Goal: Task Accomplishment & Management: Manage account settings

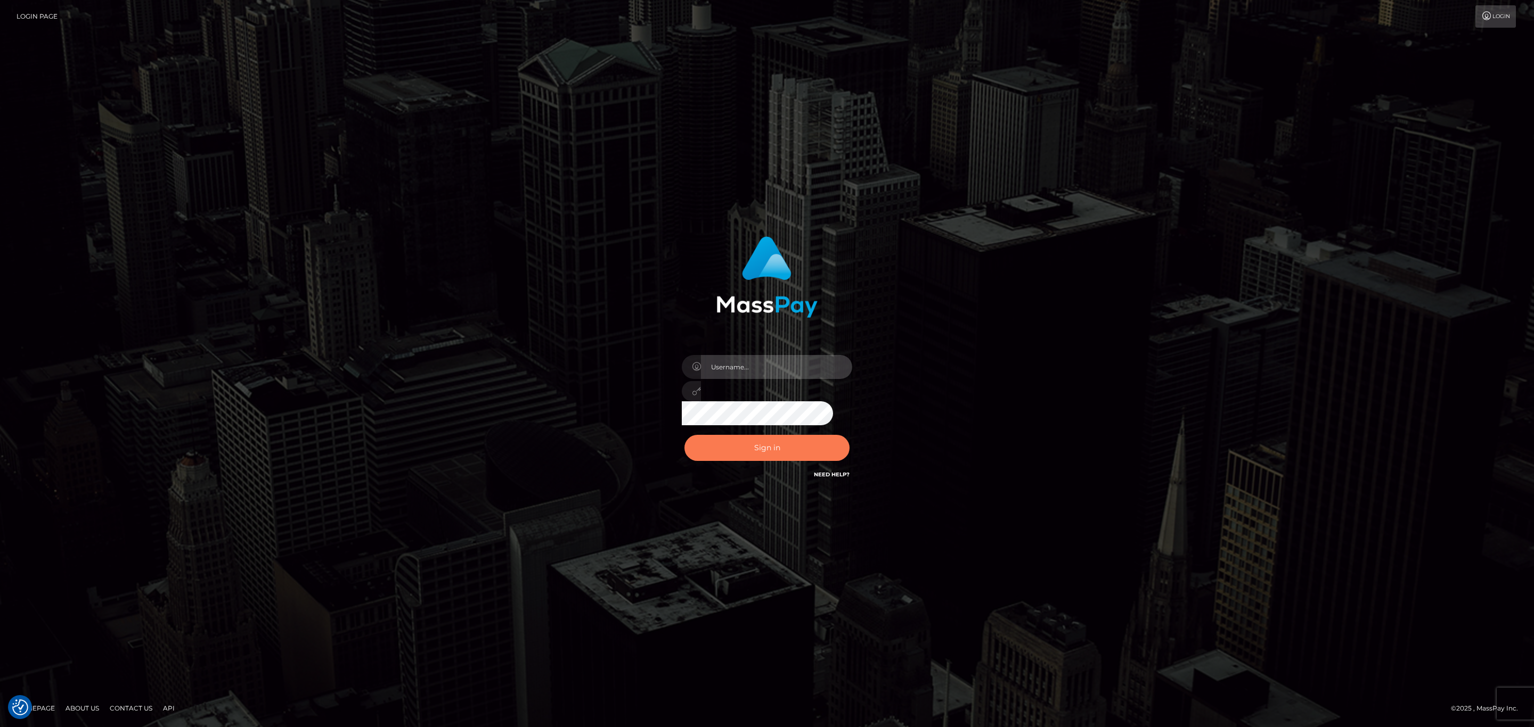
type input "[PERSON_NAME].megabonanza"
click at [759, 438] on button "Sign in" at bounding box center [766, 448] width 165 height 26
drag, startPoint x: 530, startPoint y: 354, endPoint x: 619, endPoint y: 359, distance: 88.6
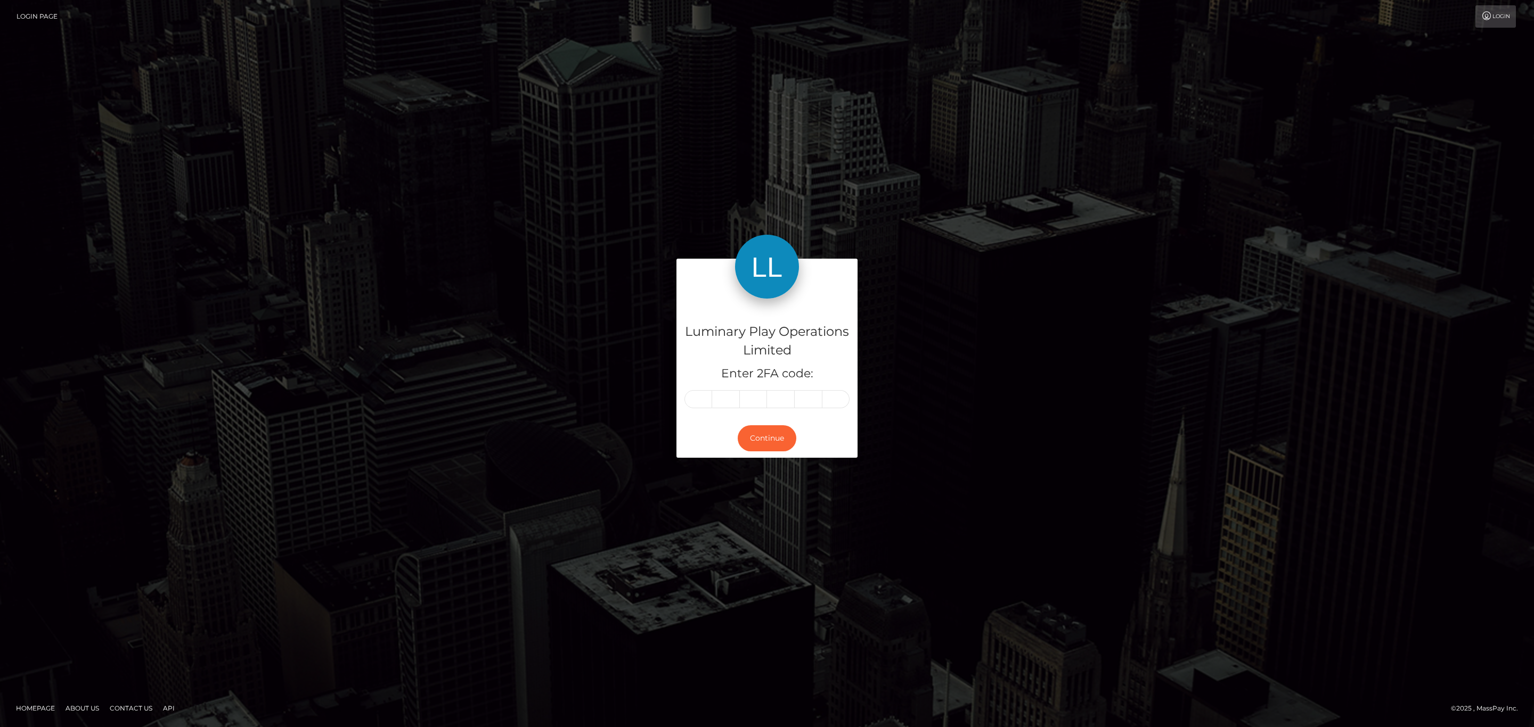
drag, startPoint x: 665, startPoint y: 164, endPoint x: 577, endPoint y: 159, distance: 88.0
click at [696, 404] on input "text" at bounding box center [698, 399] width 28 height 18
paste input "5"
type input "5"
type input "3"
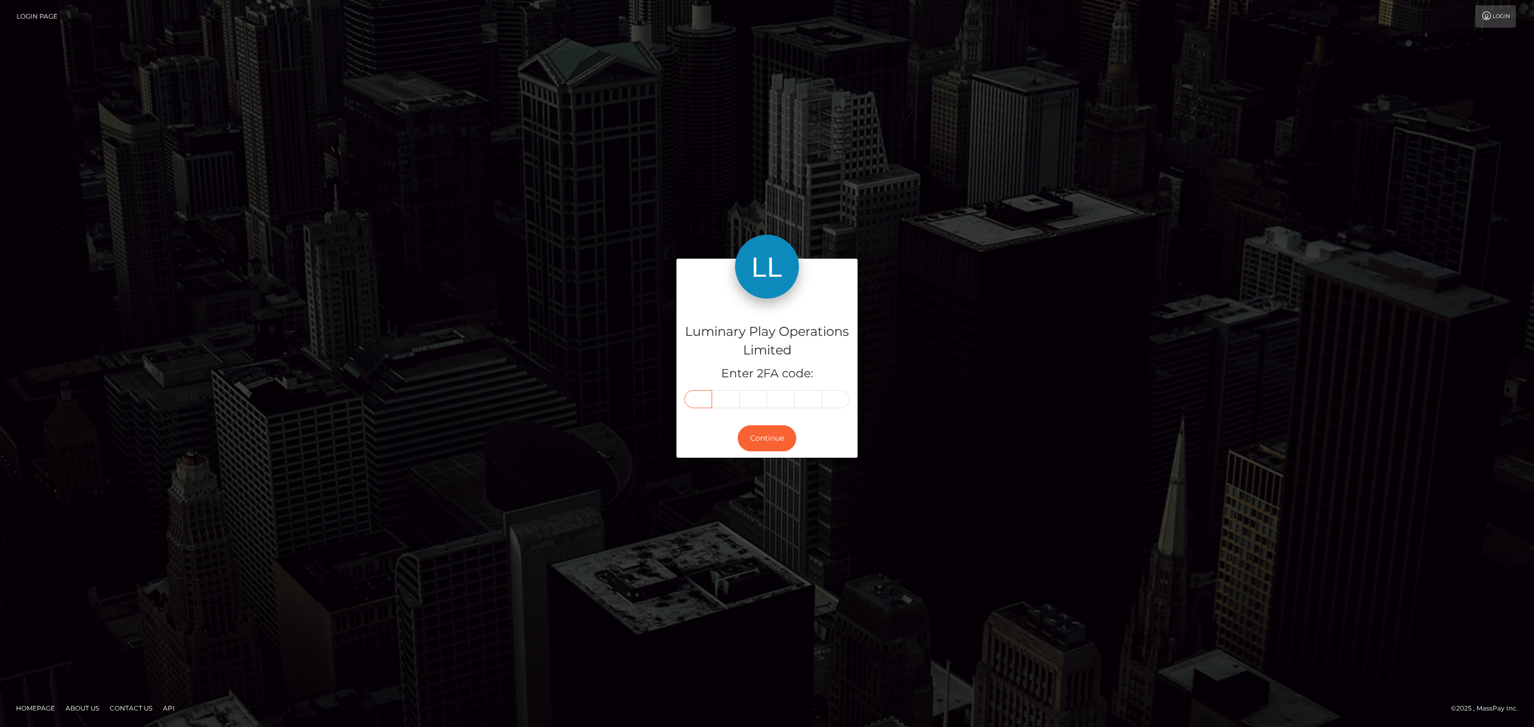
type input "4"
type input "0"
type input "7"
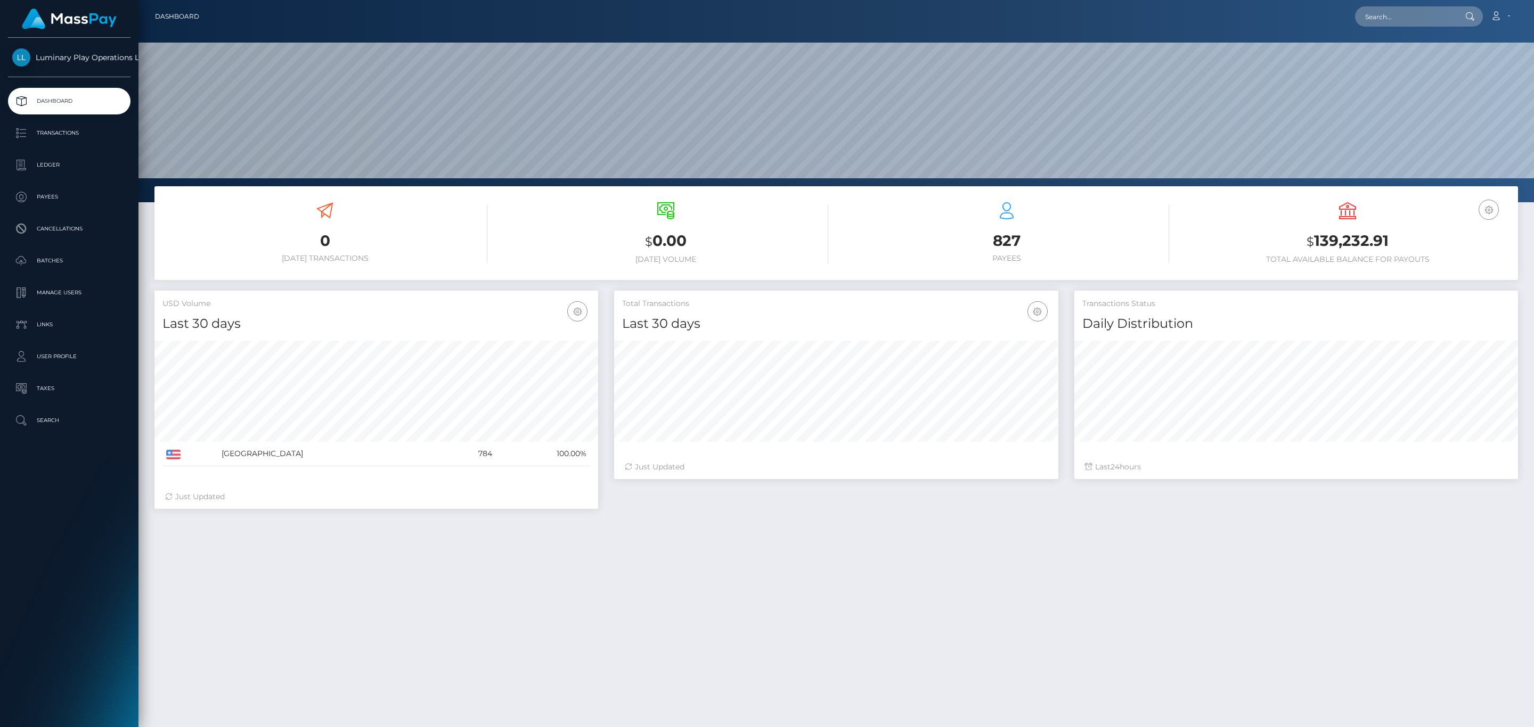
scroll to position [189, 443]
click at [1367, 238] on h3 "$ 139,232.91" at bounding box center [1347, 242] width 325 height 22
click at [1365, 237] on h3 "$ 139,232.91" at bounding box center [1347, 242] width 325 height 22
click at [1348, 248] on h3 "$ 139,232.91" at bounding box center [1347, 242] width 325 height 22
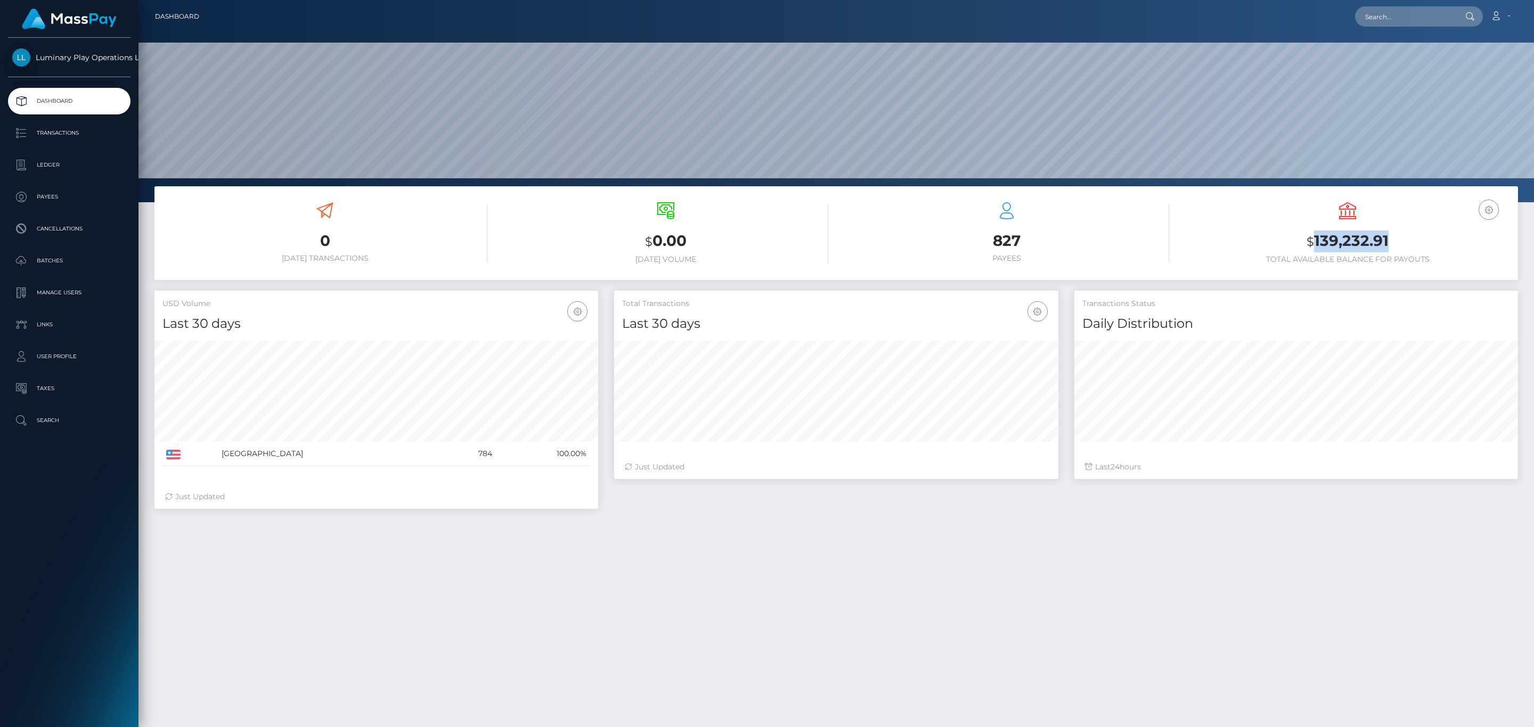
copy h3 "139,232.91"
click at [1503, 10] on link "Account" at bounding box center [1499, 16] width 31 height 22
click at [1450, 73] on link "Logout" at bounding box center [1474, 69] width 85 height 20
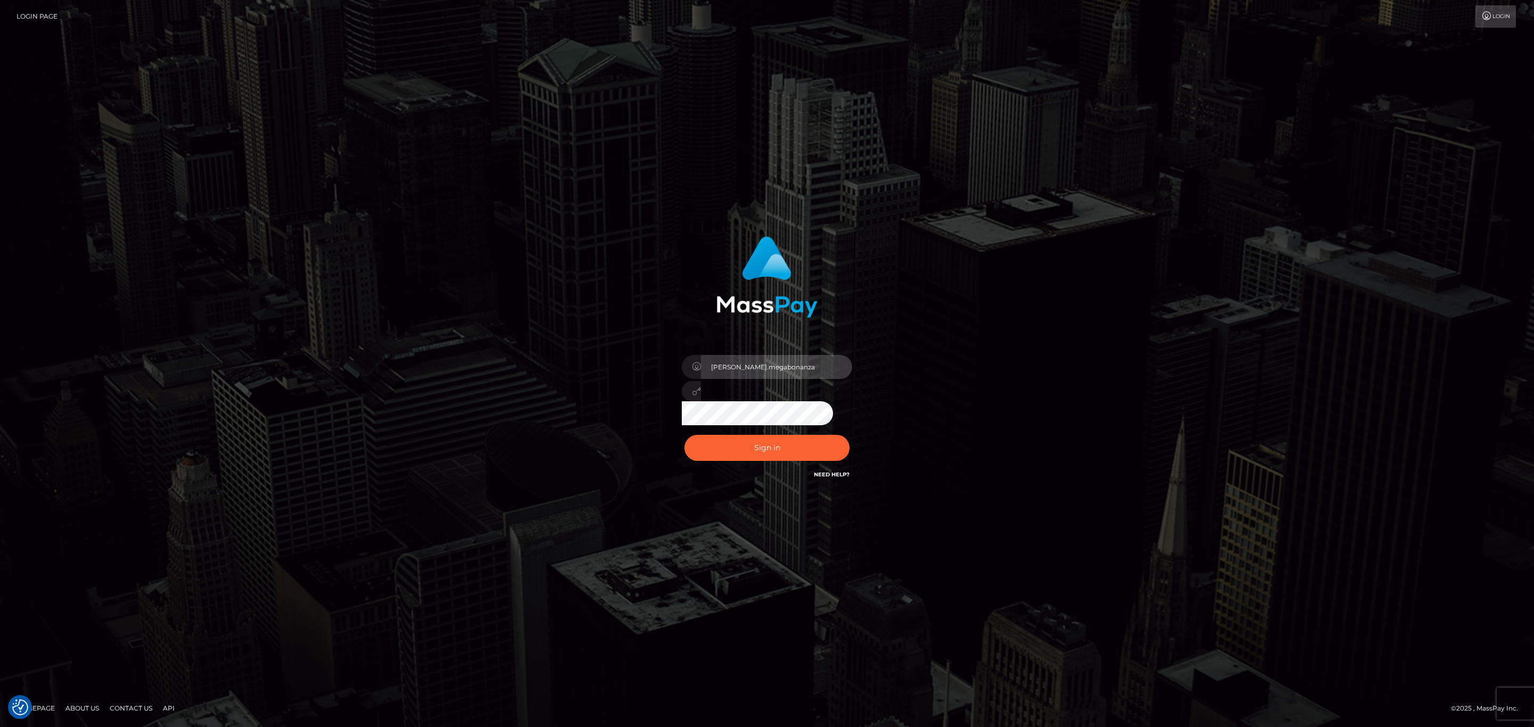
click at [808, 356] on input "[PERSON_NAME].megabonanza" at bounding box center [776, 367] width 151 height 24
type input "[PERSON_NAME].ace"
click at [783, 448] on button "Sign in" at bounding box center [766, 448] width 165 height 26
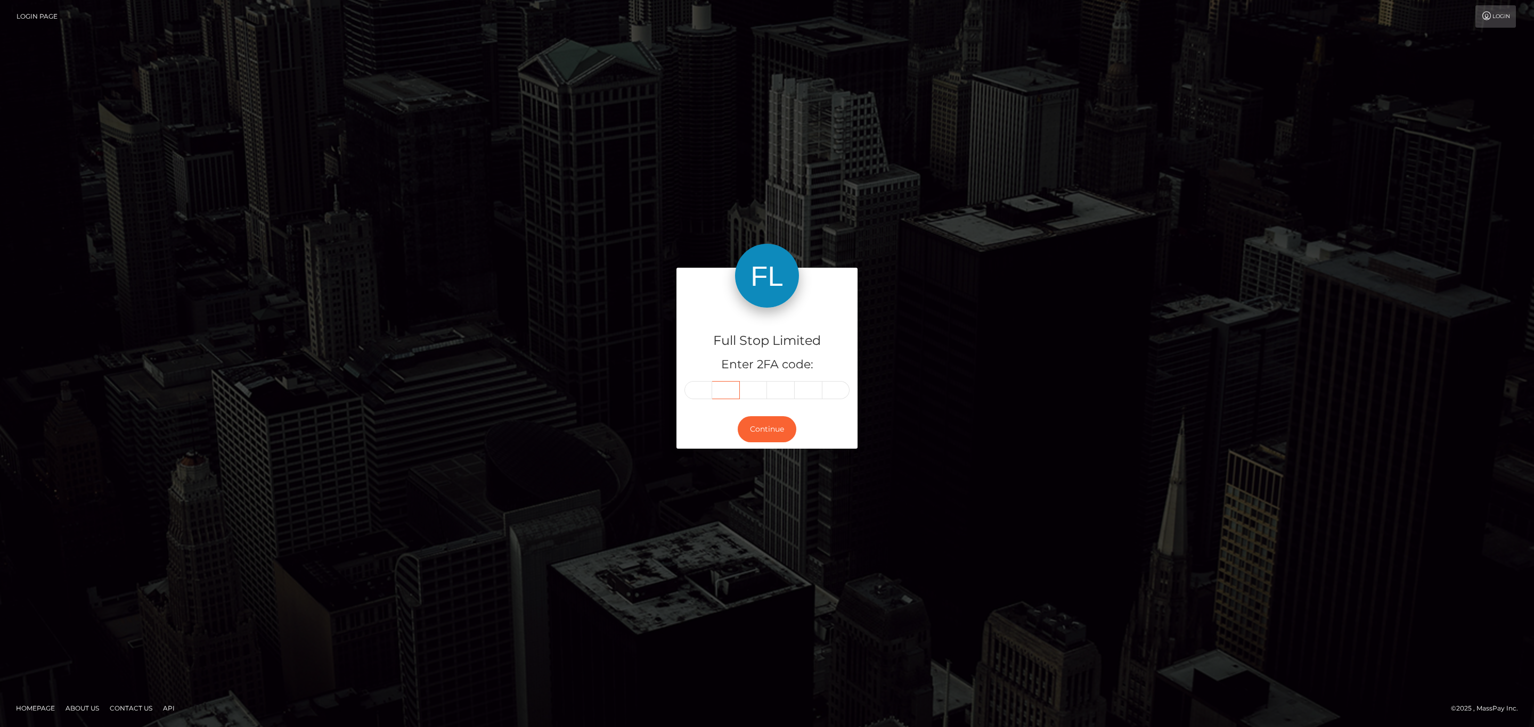
drag, startPoint x: 716, startPoint y: 387, endPoint x: 705, endPoint y: 389, distance: 11.3
click at [709, 388] on div at bounding box center [766, 390] width 165 height 18
click at [701, 390] on input "text" at bounding box center [698, 390] width 28 height 18
paste input "2"
type input "2"
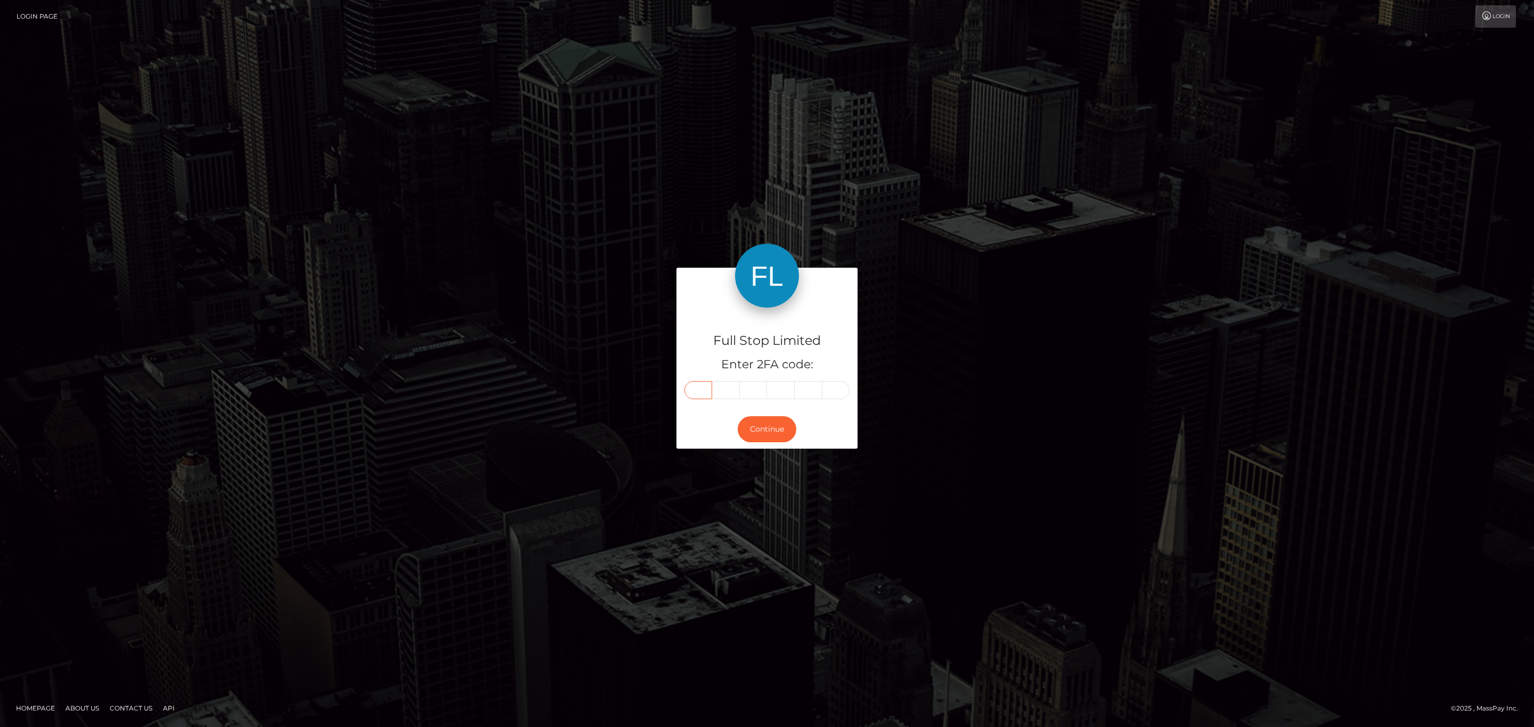
type input "7"
type input "6"
type input "4"
type input "2"
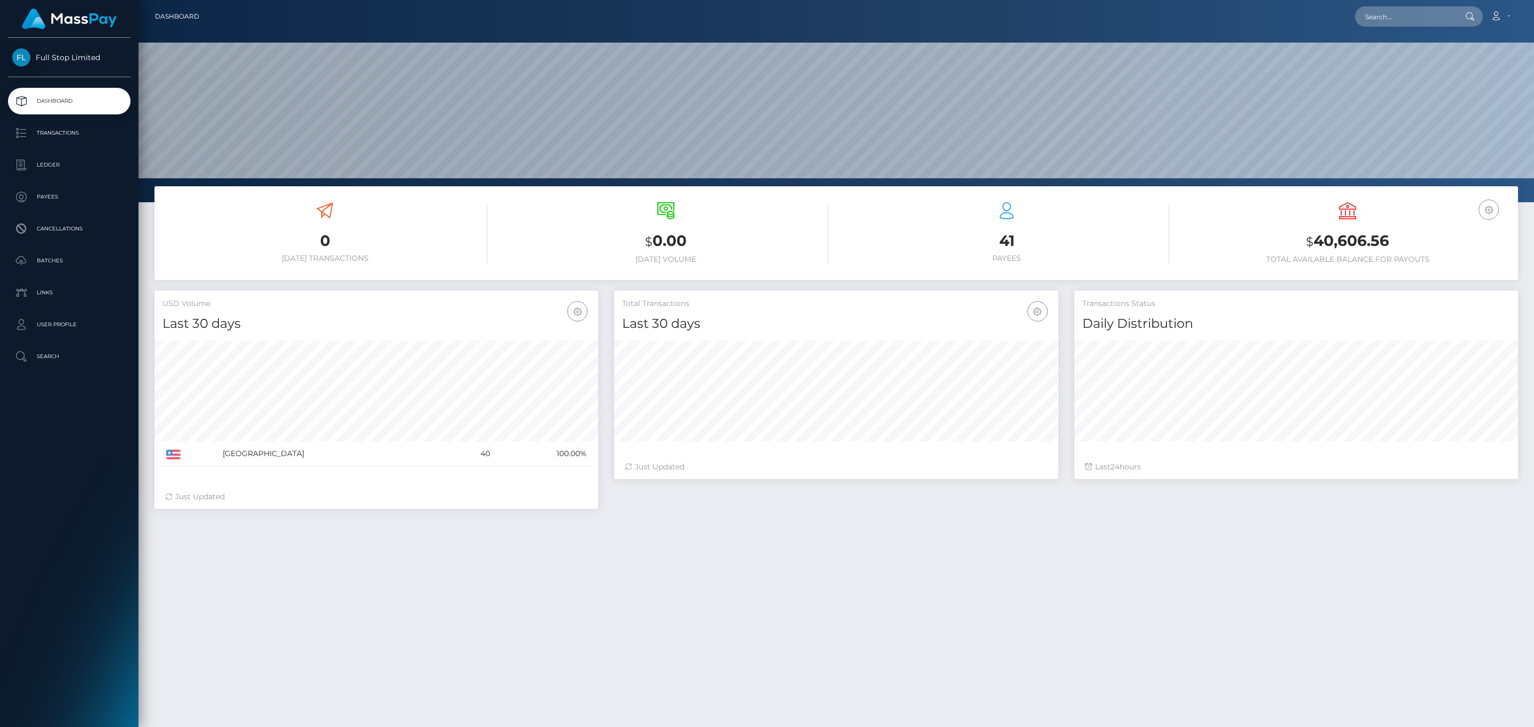
scroll to position [189, 443]
click at [1339, 248] on h3 "$ 40,606.56" at bounding box center [1347, 242] width 325 height 22
copy h3 "40,606.56"
drag, startPoint x: 1391, startPoint y: 0, endPoint x: 1283, endPoint y: 2, distance: 107.6
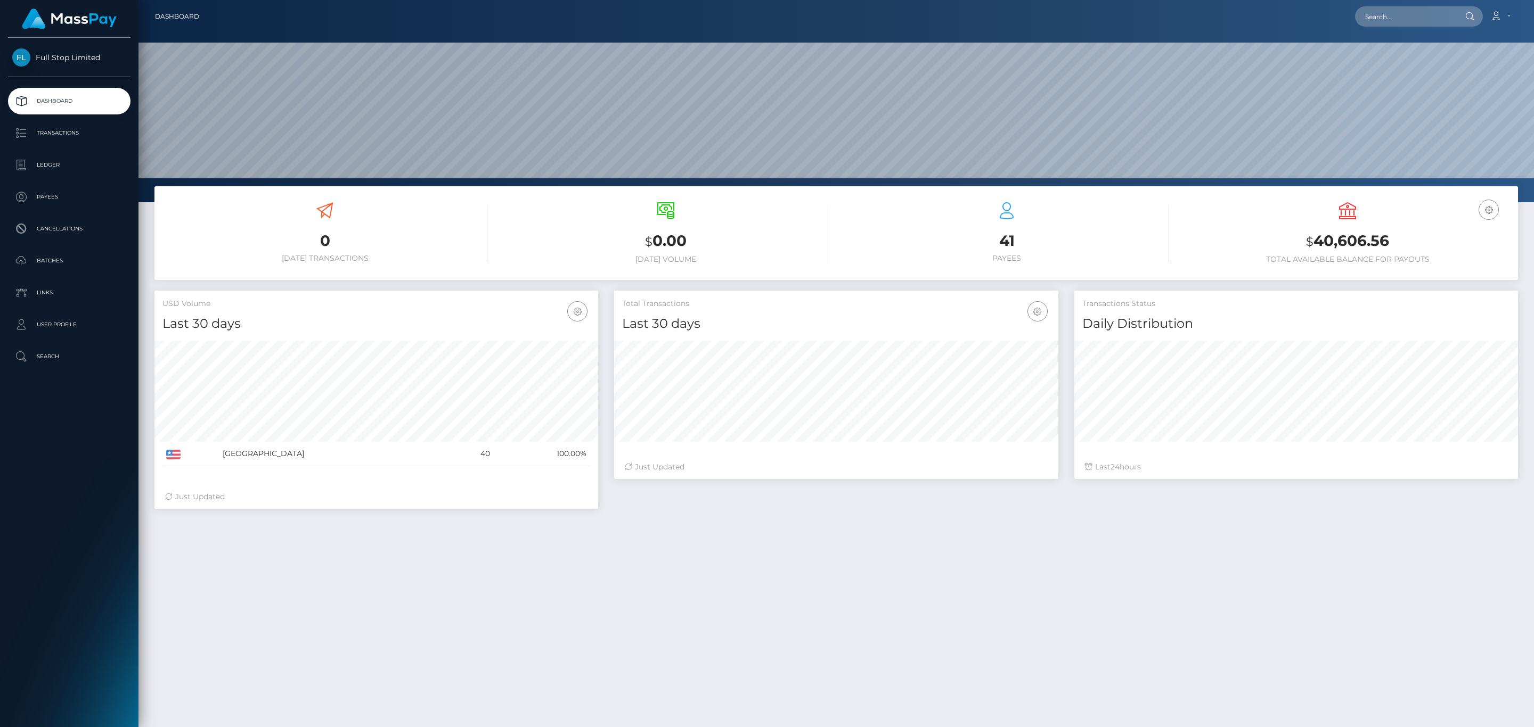
click at [1283, 2] on nav "Dashboard Loading... Loading... Account Edit Profile" at bounding box center [835, 16] width 1395 height 33
click at [1483, 17] on div at bounding box center [1469, 16] width 28 height 20
click at [1487, 16] on link "Account" at bounding box center [1499, 16] width 31 height 22
click at [1461, 70] on link "Logout" at bounding box center [1474, 69] width 85 height 20
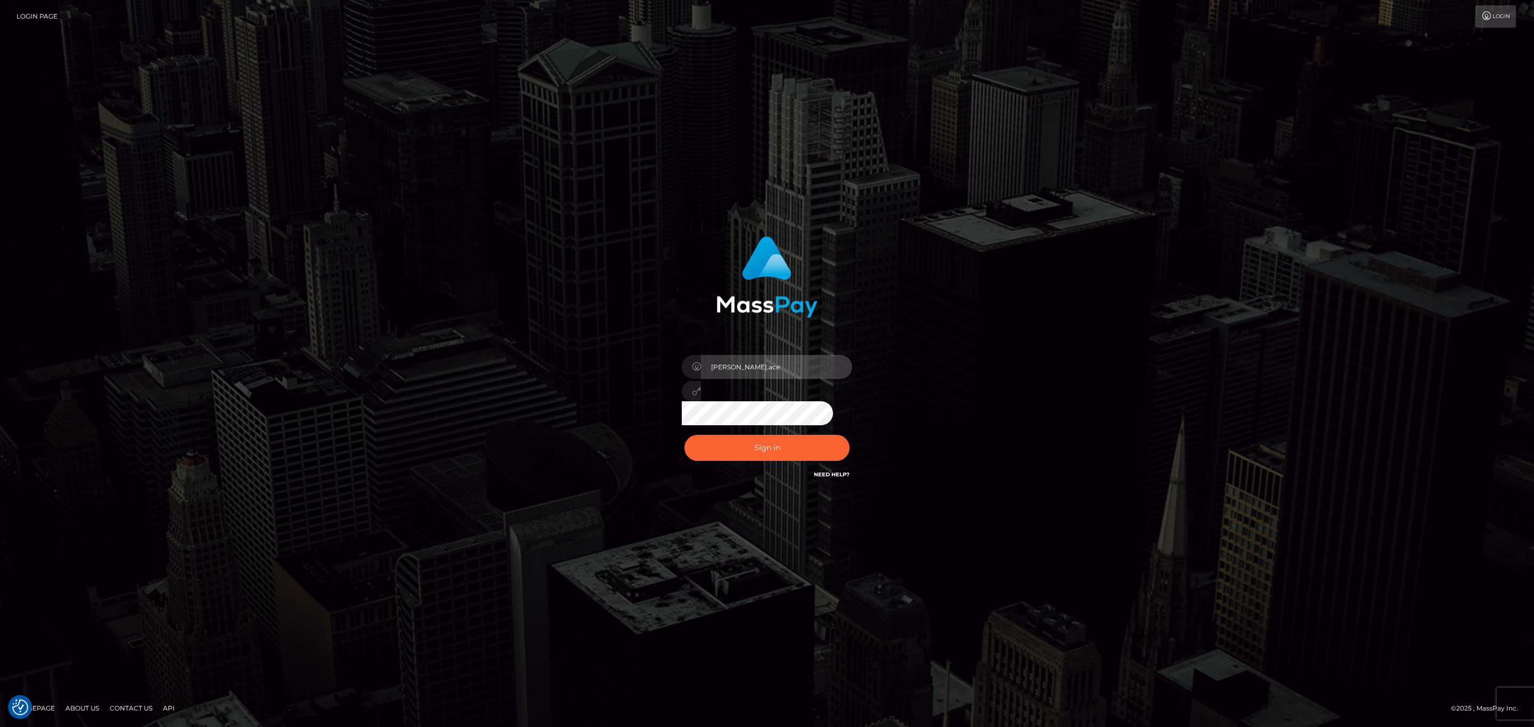
click at [753, 370] on input "[PERSON_NAME].ace" at bounding box center [776, 367] width 151 height 24
type input "[PERSON_NAME].silversocial1"
click at [781, 465] on div "Sign in Need Help?" at bounding box center [767, 452] width 186 height 47
click at [759, 457] on button "Sign in" at bounding box center [766, 448] width 165 height 26
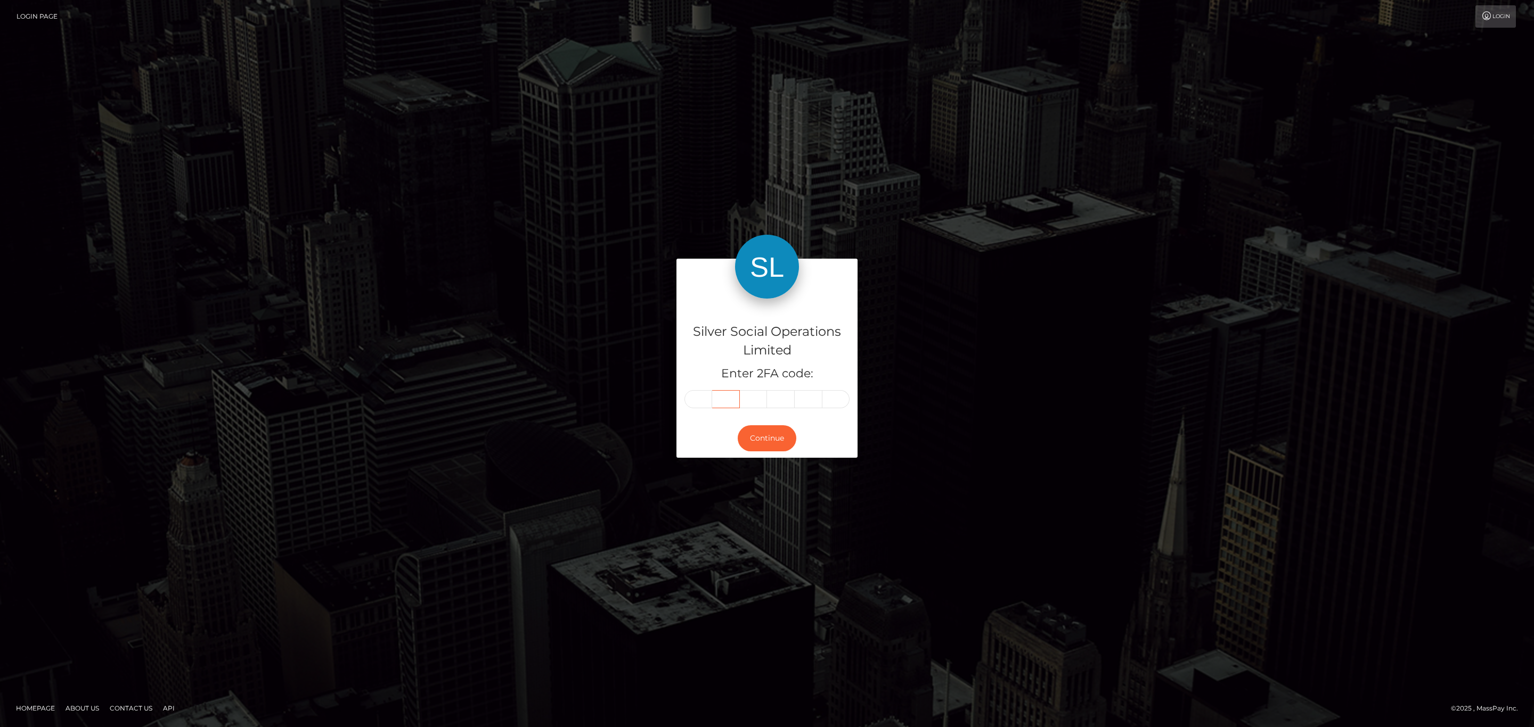
click at [713, 393] on input "text" at bounding box center [726, 399] width 28 height 18
click at [705, 396] on input "text" at bounding box center [698, 399] width 28 height 18
paste input "0"
type input "0"
type input "2"
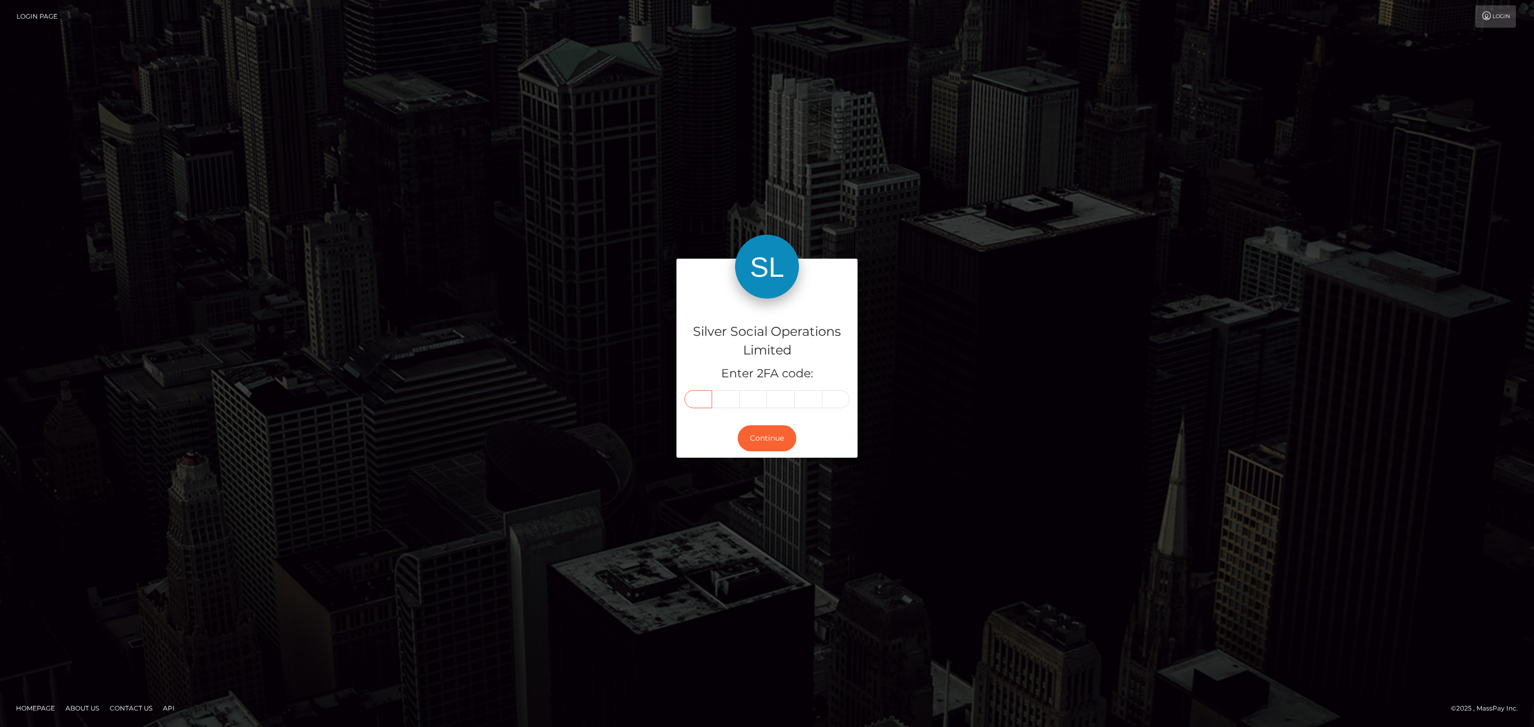
type input "9"
type input "3"
type input "4"
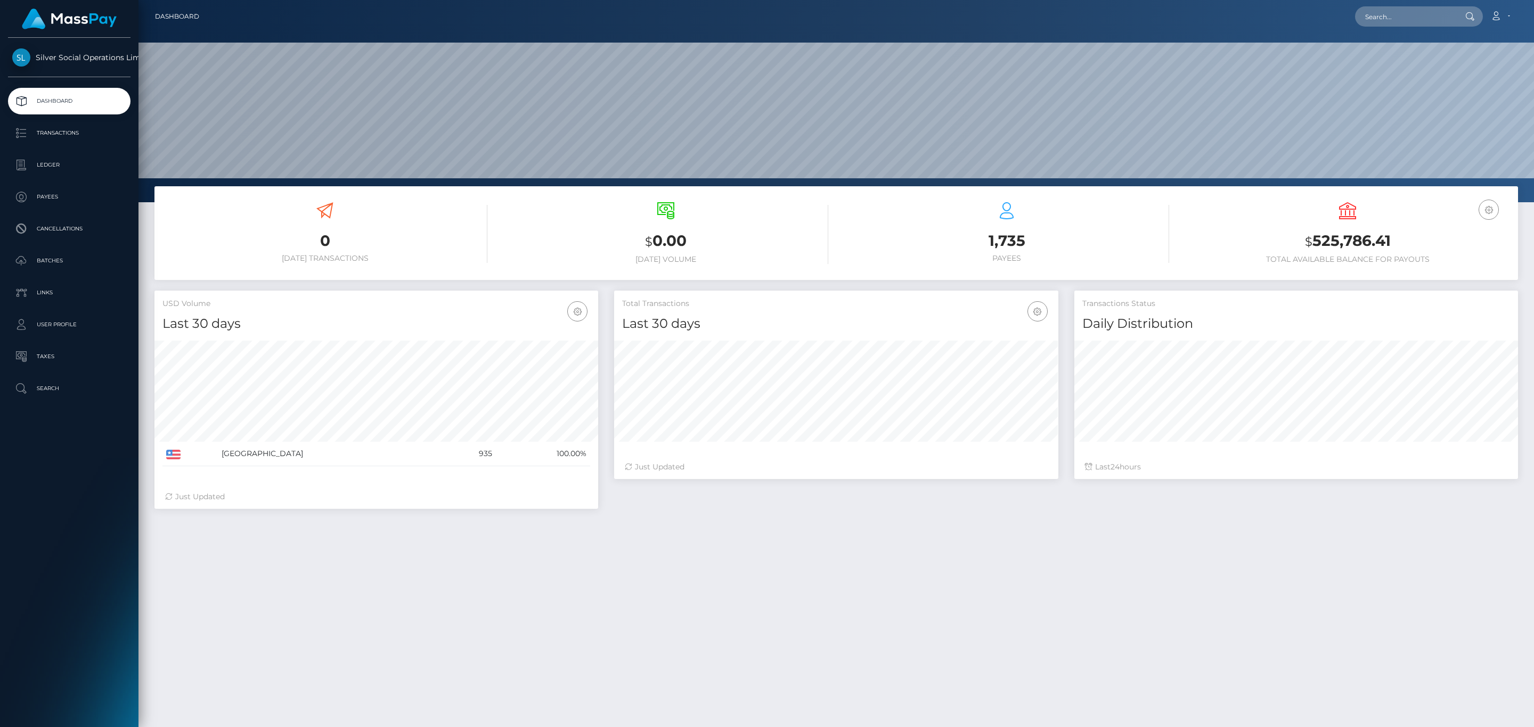
scroll to position [189, 443]
click at [1364, 251] on h3 "$ 525,786.41" at bounding box center [1347, 242] width 325 height 22
copy h3 "525,786.41"
